Goal: Consume media (video, audio): Consume media (video, audio)

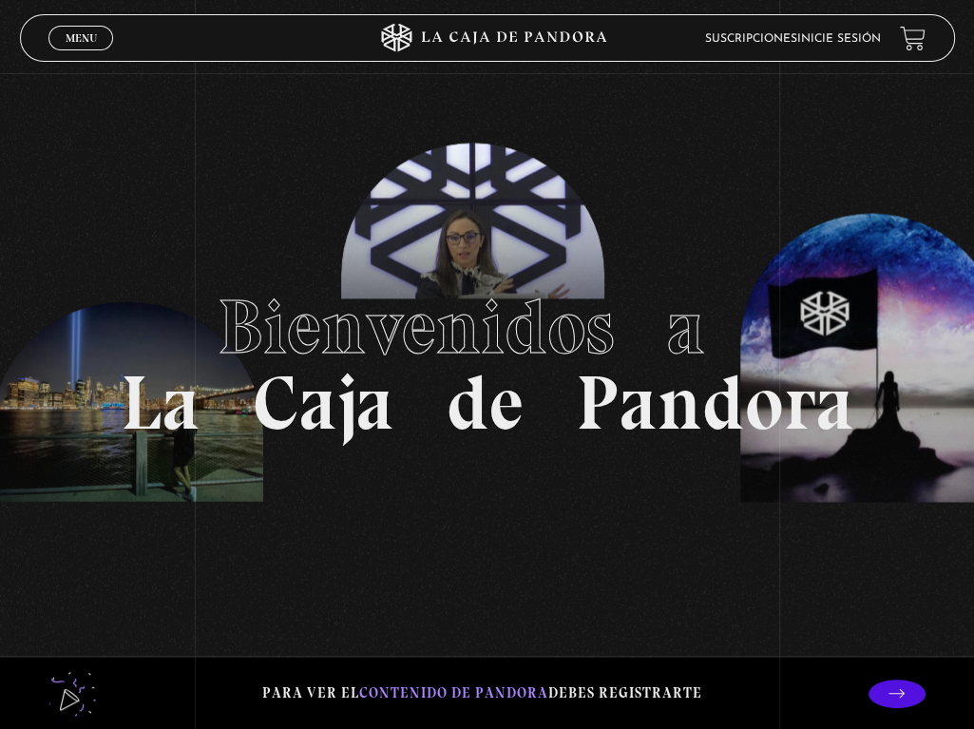
click at [863, 43] on link "Inicie sesión" at bounding box center [839, 38] width 84 height 11
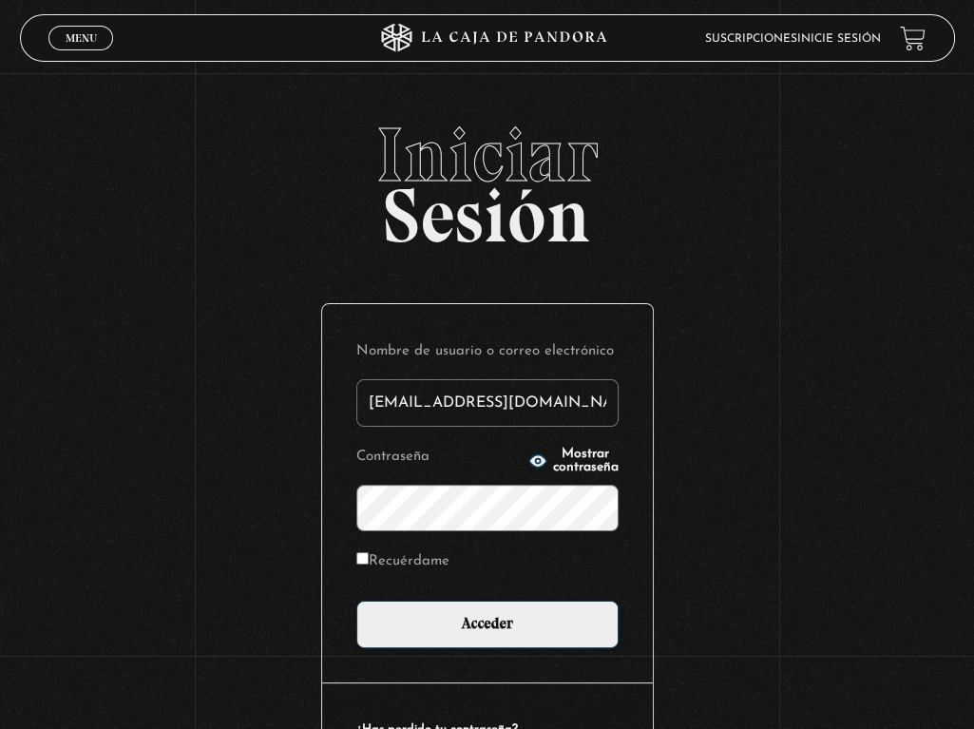
type input "jpgleon@gmail.com"
click at [356, 601] on input "Acceder" at bounding box center [487, 625] width 262 height 48
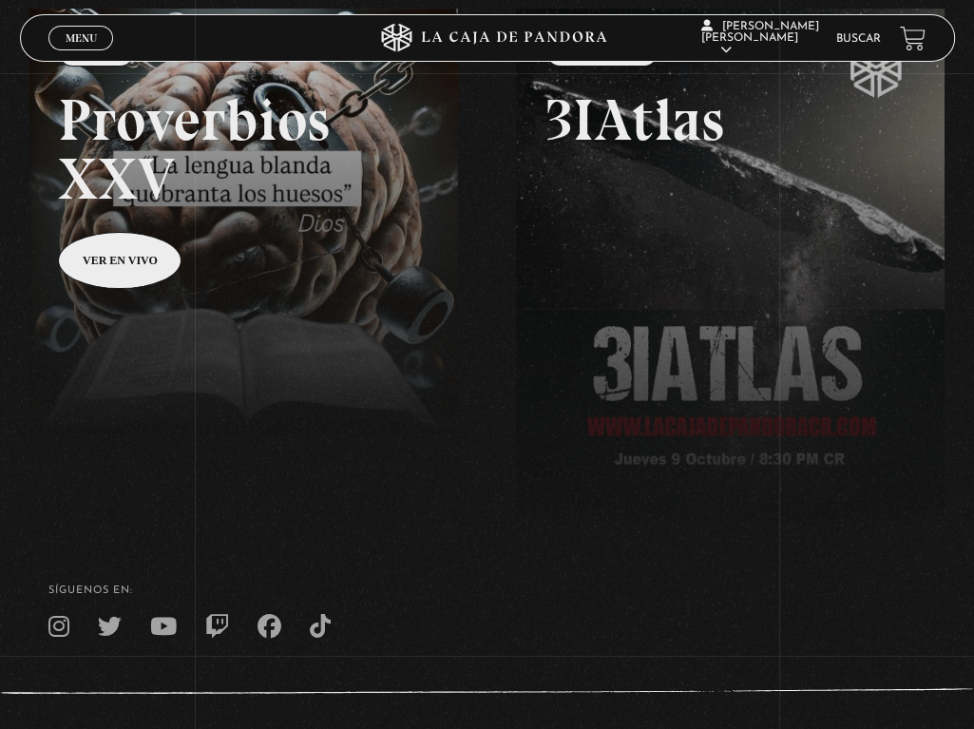
scroll to position [285, 0]
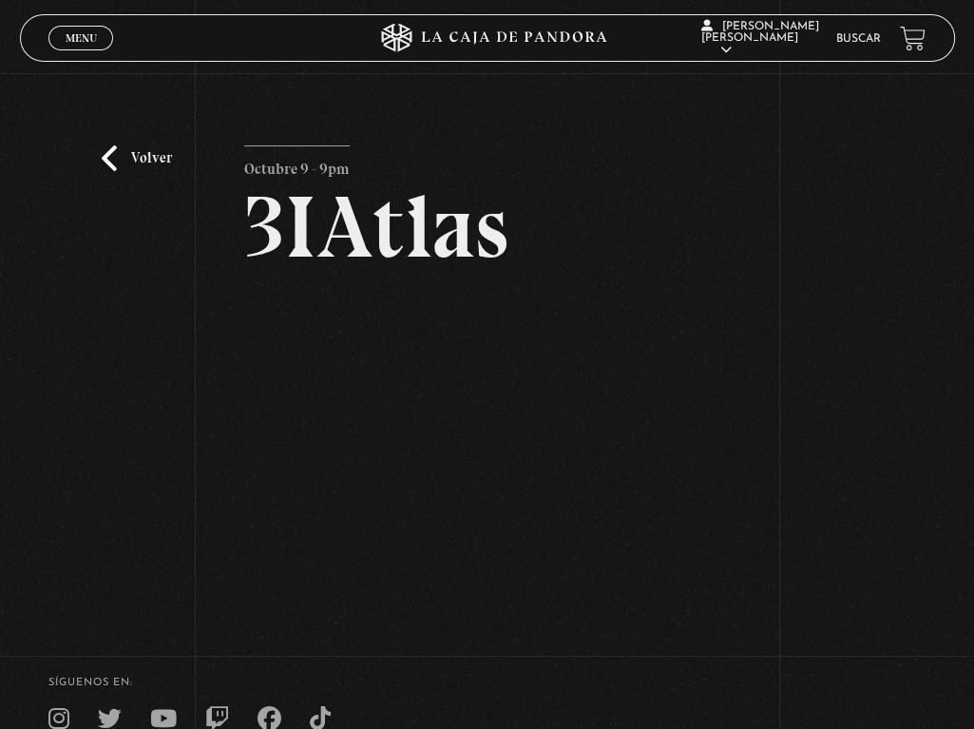
click at [142, 162] on link "Volver" at bounding box center [137, 158] width 70 height 26
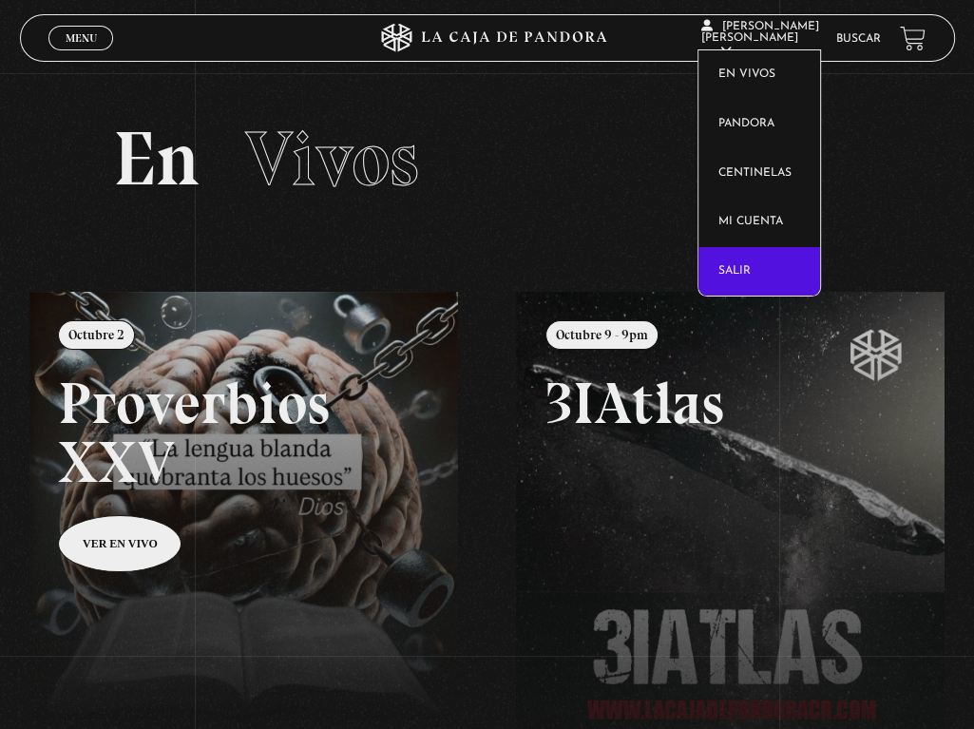
click at [761, 277] on link "Salir" at bounding box center [758, 271] width 121 height 49
